Goal: Task Accomplishment & Management: Manage account settings

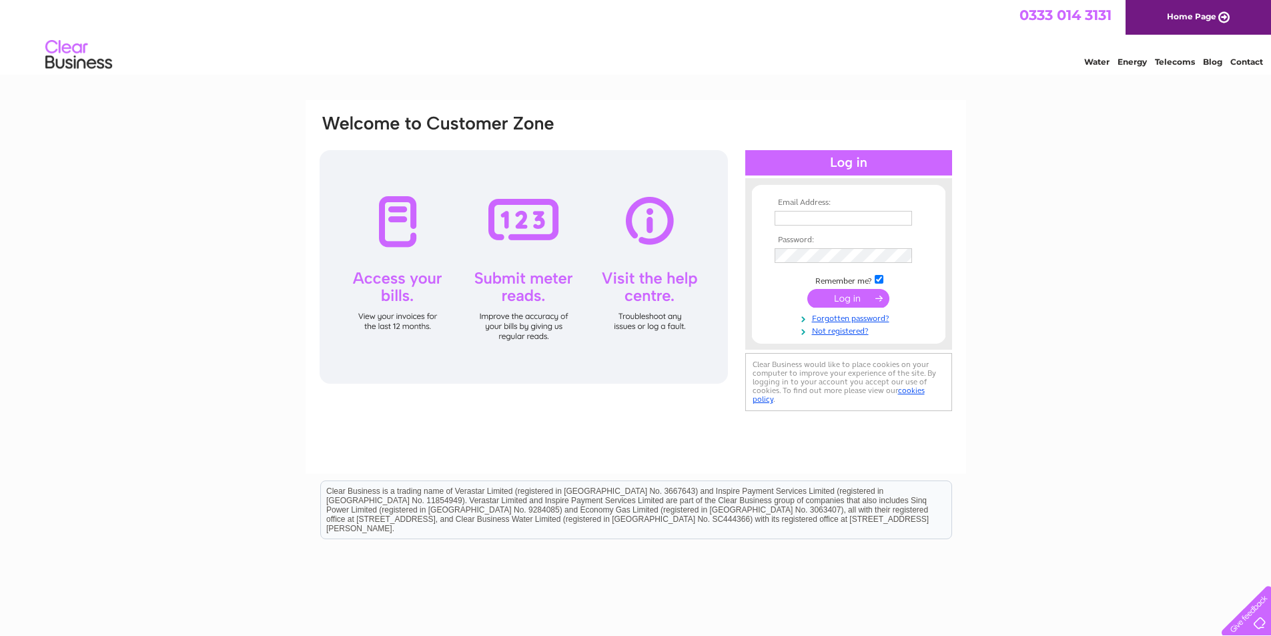
type input "accounts@remacservices.com"
click at [827, 308] on input "submit" at bounding box center [848, 298] width 82 height 19
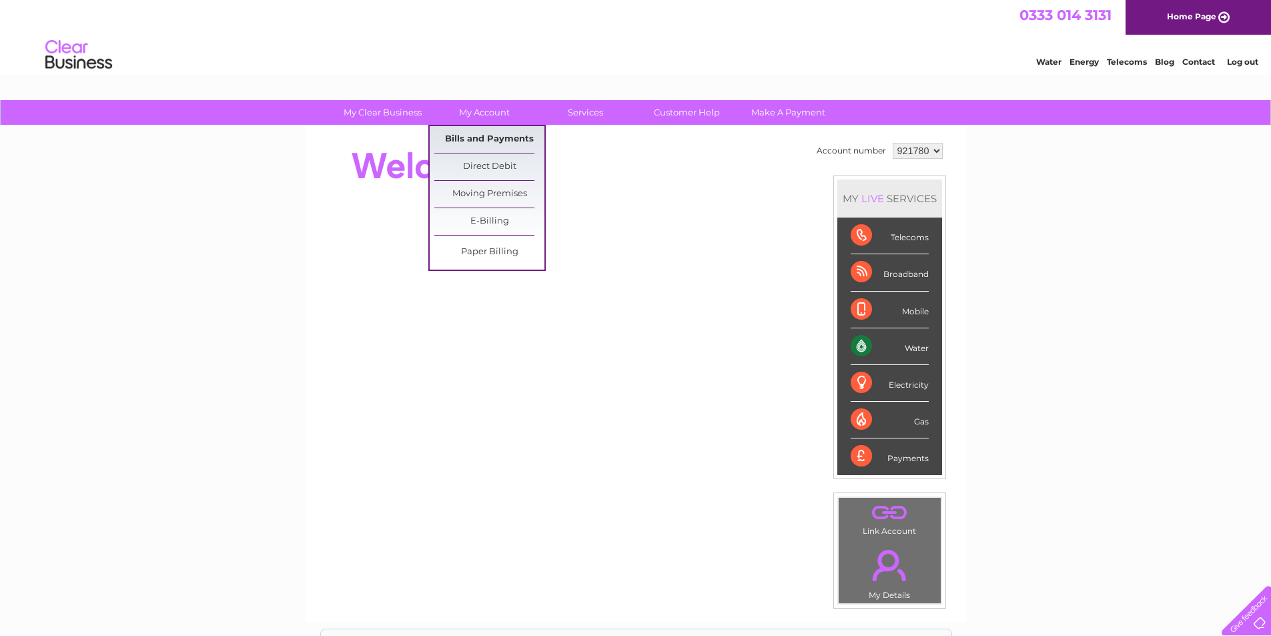
click at [468, 135] on link "Bills and Payments" at bounding box center [489, 139] width 110 height 27
click at [502, 144] on link "Bills and Payments" at bounding box center [489, 139] width 110 height 27
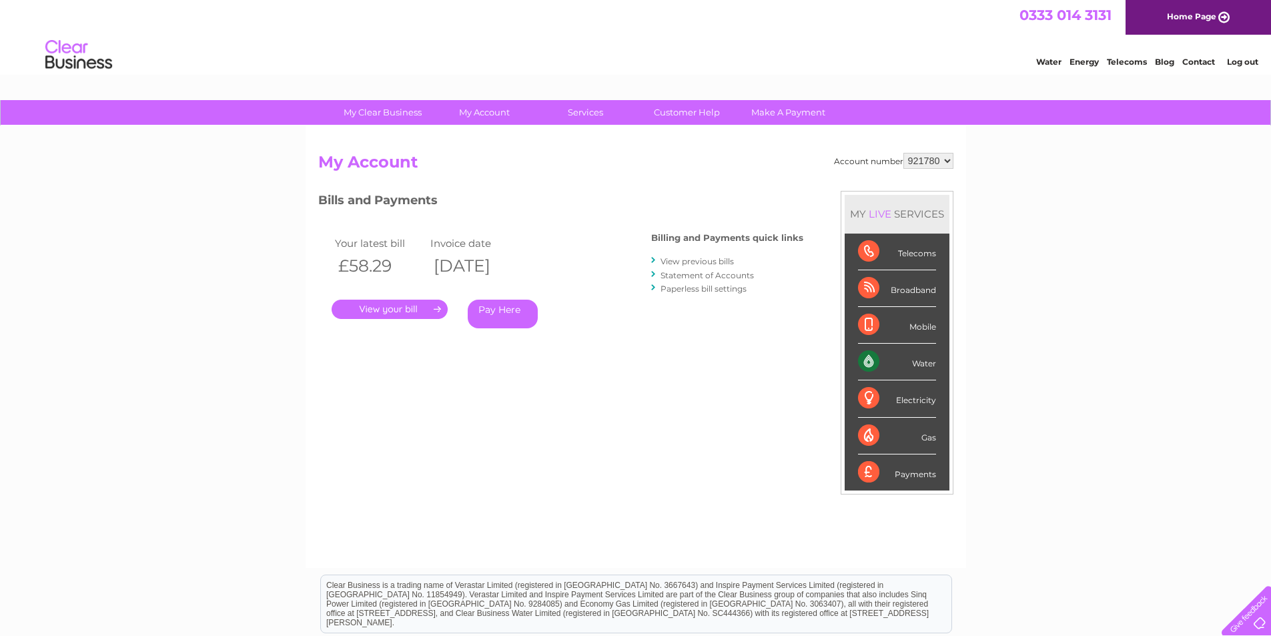
click at [428, 312] on link "." at bounding box center [390, 309] width 116 height 19
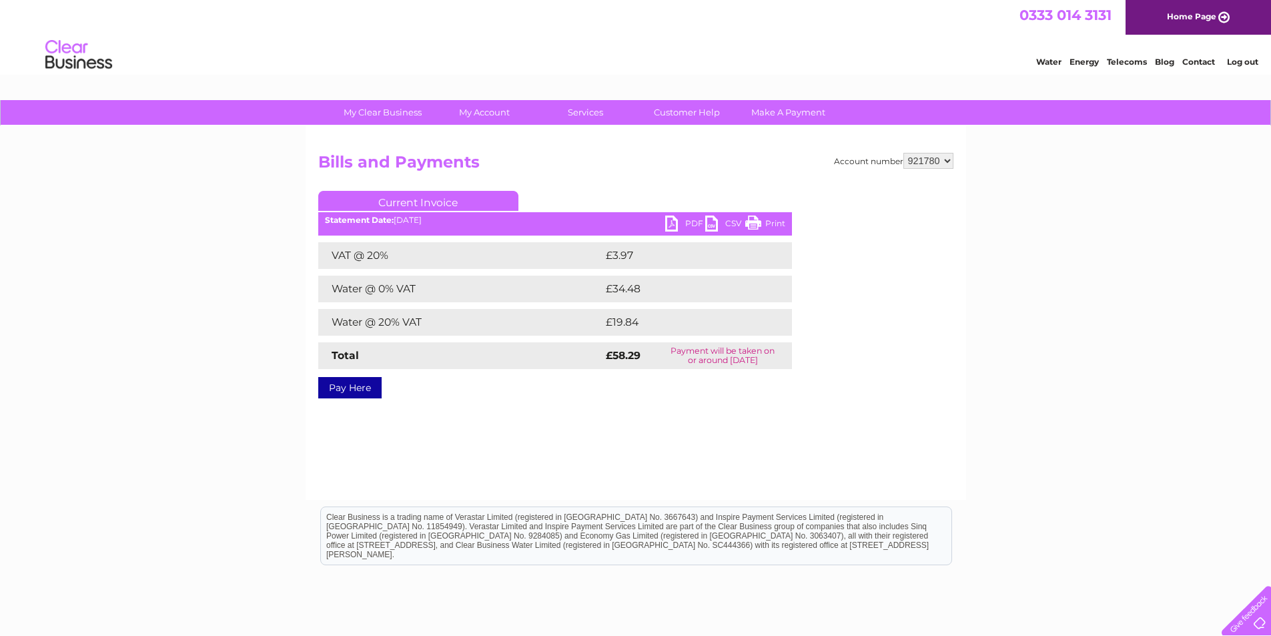
click at [677, 222] on link "PDF" at bounding box center [685, 225] width 40 height 19
